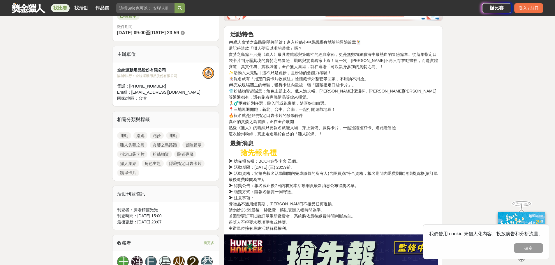
scroll to position [204, 0]
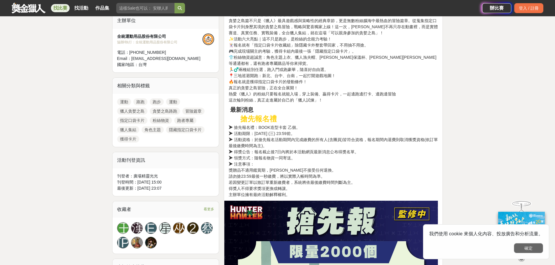
click at [529, 248] on button "確定" at bounding box center [528, 249] width 29 height 10
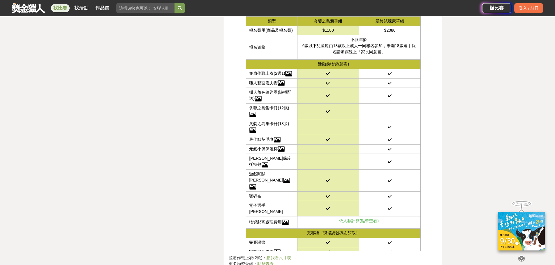
scroll to position [1253, 0]
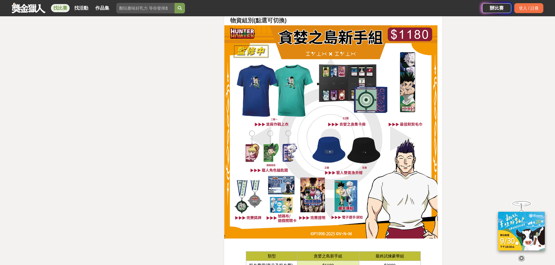
scroll to position [1020, 0]
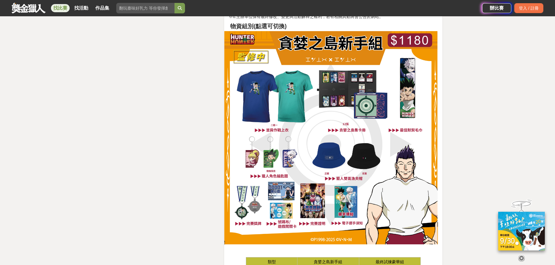
click at [521, 255] on icon at bounding box center [521, 258] width 6 height 6
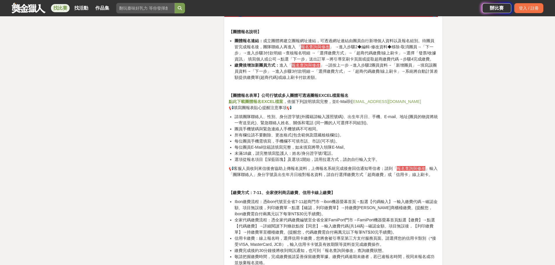
scroll to position [2680, 0]
